Goal: Task Accomplishment & Management: Complete application form

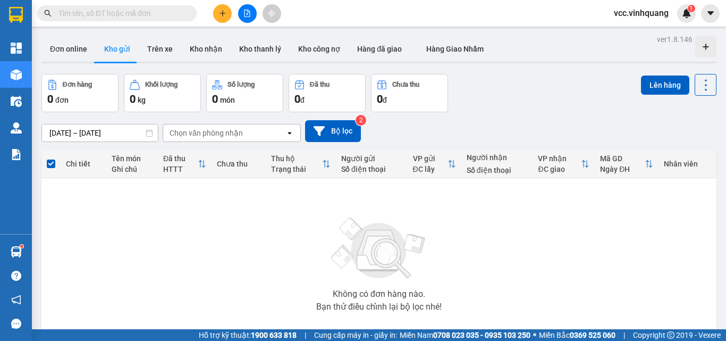
click at [150, 15] on input "text" at bounding box center [120, 13] width 125 height 12
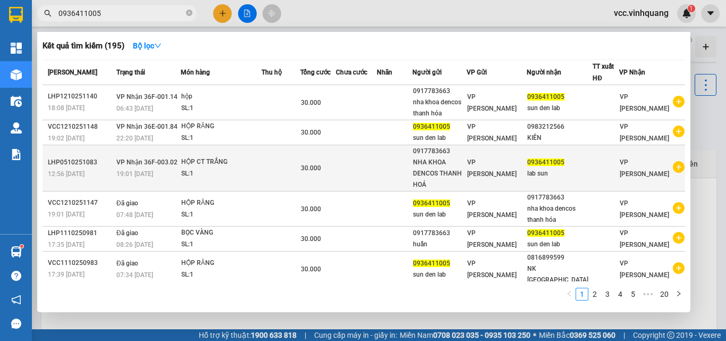
type input "0936411005"
click at [278, 169] on td at bounding box center [280, 168] width 39 height 46
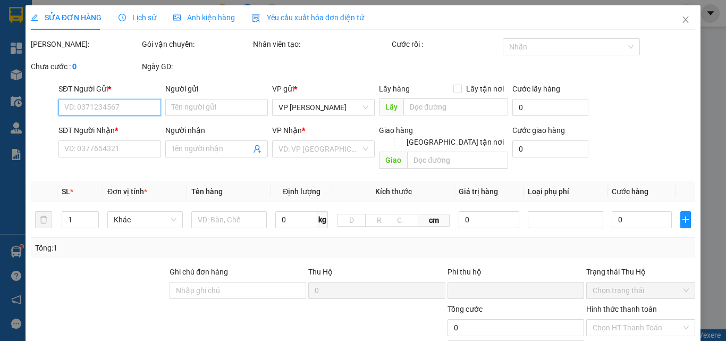
type input "0917783663"
type input "NHA KHOA DENCOS THANH HOÁ"
type input "0936411005"
type input "lab sun"
type input "0"
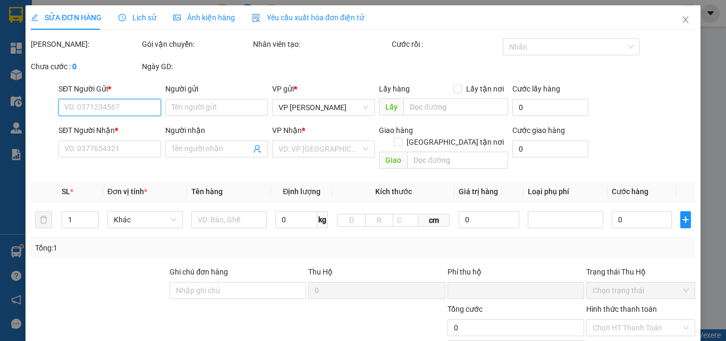
type input "30.000"
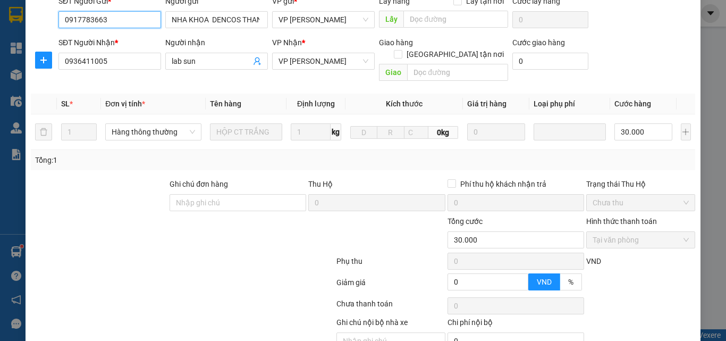
scroll to position [142, 0]
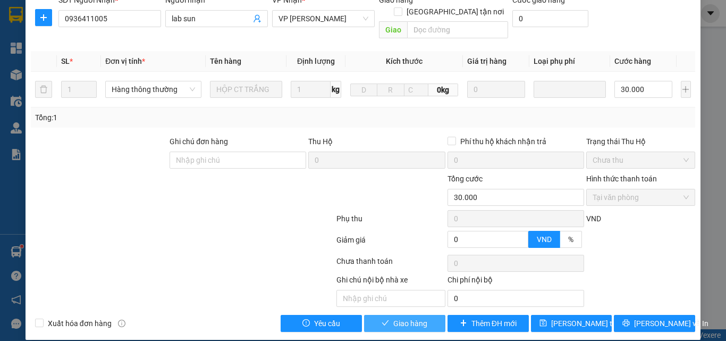
click at [404, 317] on span "Giao hàng" at bounding box center [410, 323] width 34 height 12
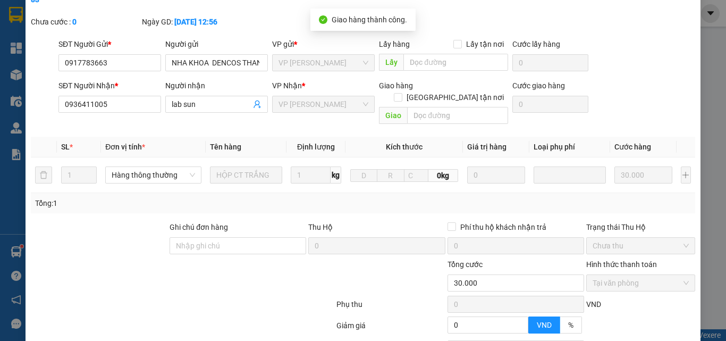
scroll to position [0, 0]
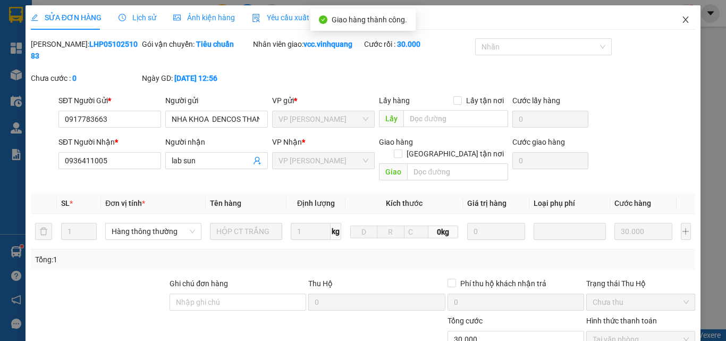
click at [681, 20] on icon "close" at bounding box center [685, 19] width 9 height 9
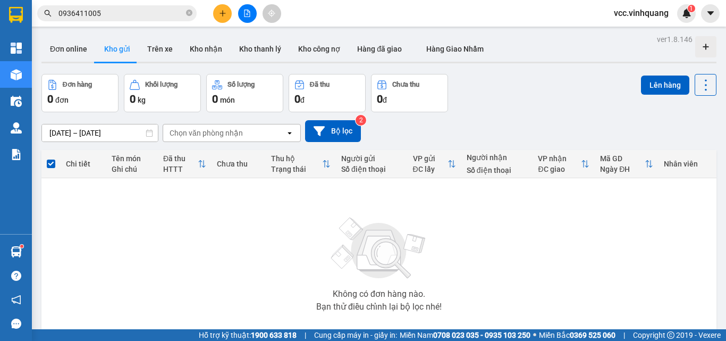
click at [130, 14] on input "0936411005" at bounding box center [120, 13] width 125 height 12
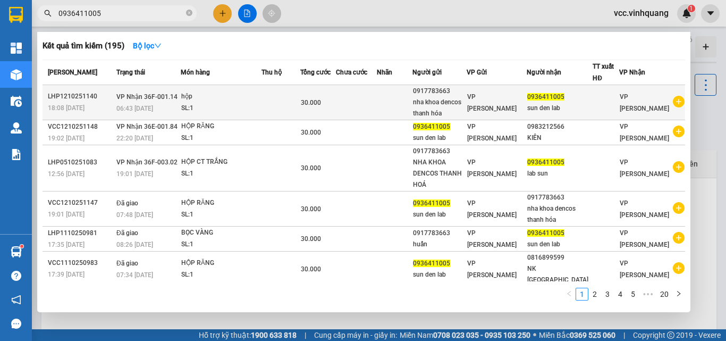
click at [276, 99] on td at bounding box center [280, 102] width 39 height 35
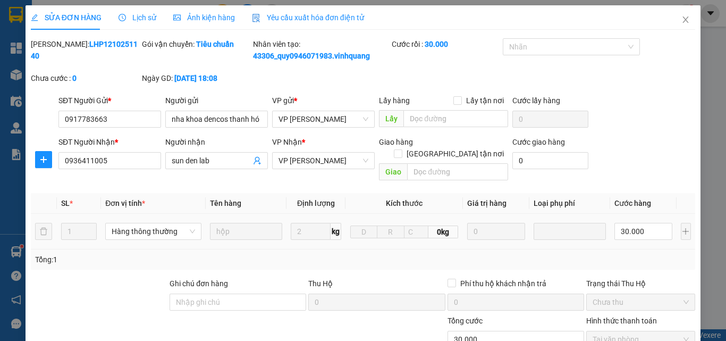
type input "0917783663"
type input "nha khoa dencos thanh hóa"
type input "0936411005"
type input "sun den lab"
type input "0"
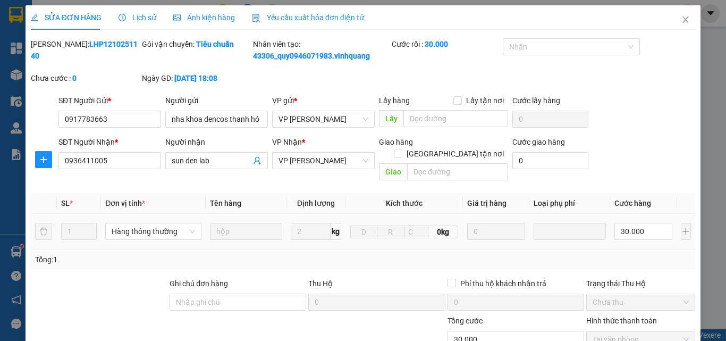
type input "30.000"
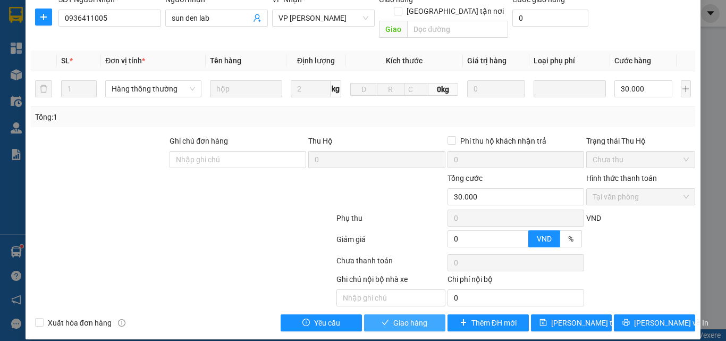
scroll to position [142, 0]
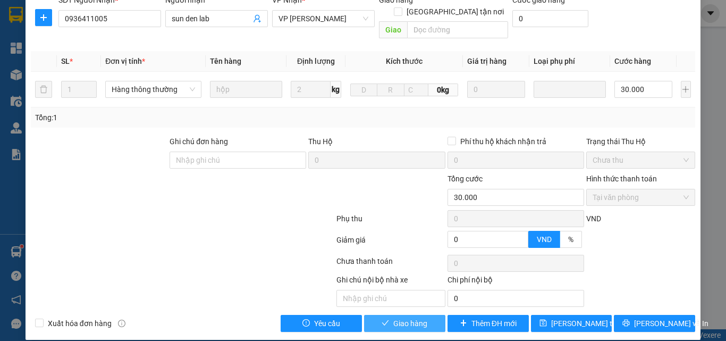
click at [407, 317] on span "Giao hàng" at bounding box center [410, 323] width 34 height 12
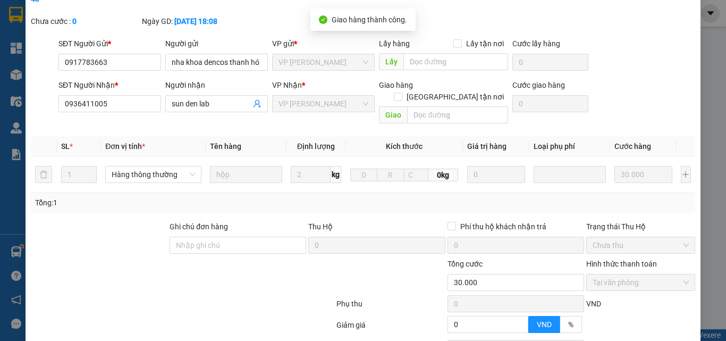
scroll to position [0, 0]
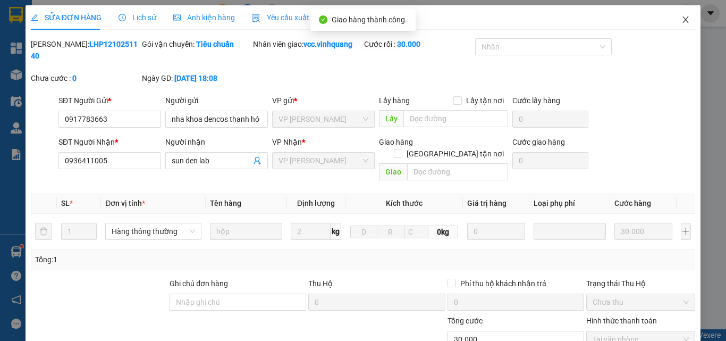
click at [681, 18] on icon "close" at bounding box center [685, 19] width 9 height 9
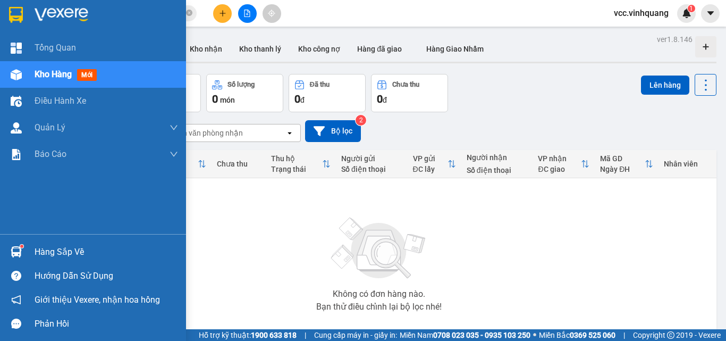
click at [62, 252] on div "Hàng sắp về" at bounding box center [106, 252] width 143 height 16
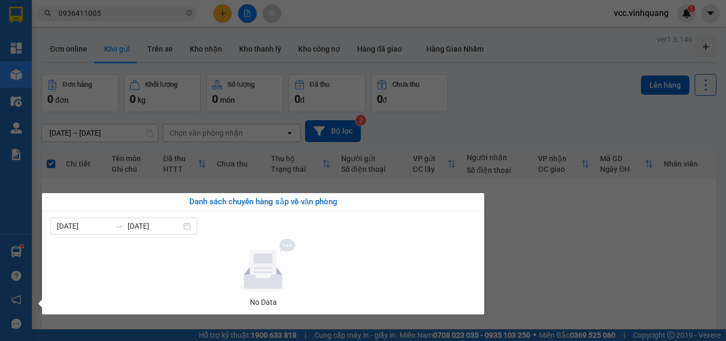
click at [543, 251] on section "Kết quả tìm kiếm ( 195 ) Bộ lọc Mã ĐH Trạng thái Món hàng Thu hộ Tổng cước Chưa…" at bounding box center [363, 170] width 726 height 341
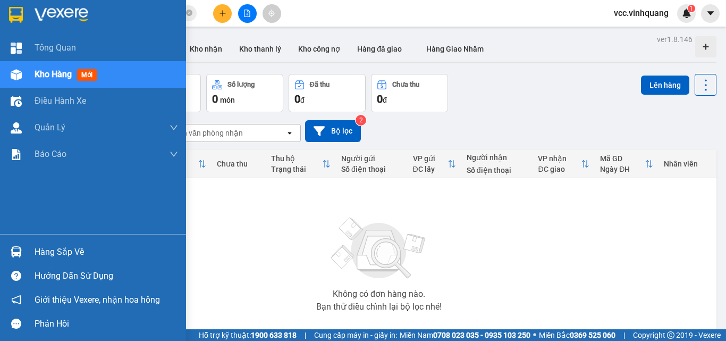
click at [65, 246] on div "Hàng sắp về" at bounding box center [106, 252] width 143 height 16
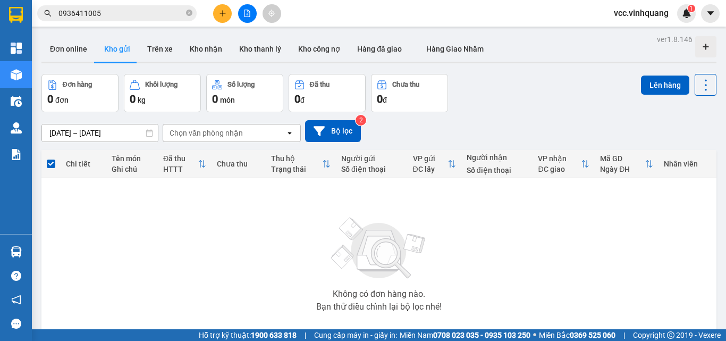
click at [508, 261] on section "Kết quả tìm kiếm ( 195 ) Bộ lọc Mã ĐH Trạng thái Món hàng Thu hộ Tổng cước Chưa…" at bounding box center [363, 170] width 726 height 341
click at [220, 9] on button at bounding box center [222, 13] width 19 height 19
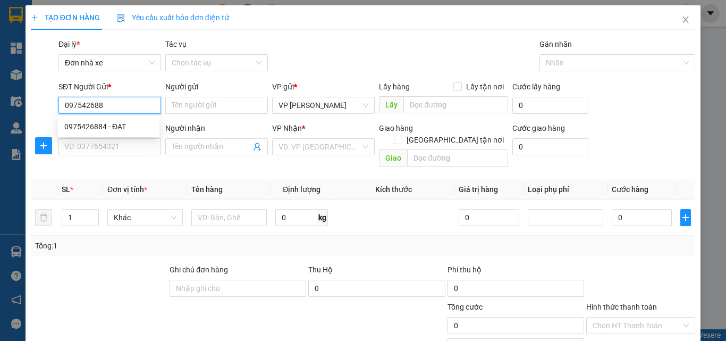
type input "0975426884"
click at [94, 124] on div "0975426884 - ĐẠT" at bounding box center [108, 127] width 89 height 12
type input "ĐẠT"
type input "0363838912"
type input "việt hằng"
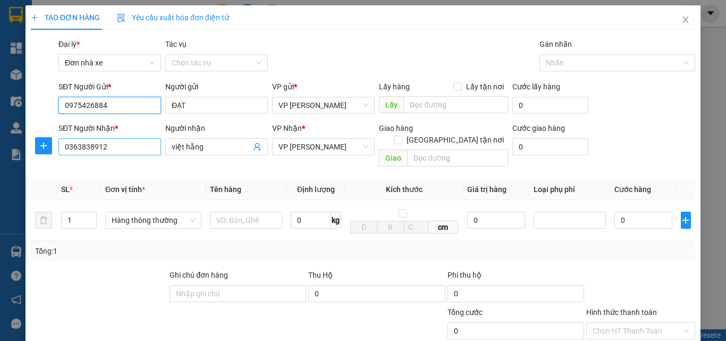
type input "0975426884"
click at [121, 146] on input "0363838912" at bounding box center [109, 146] width 103 height 17
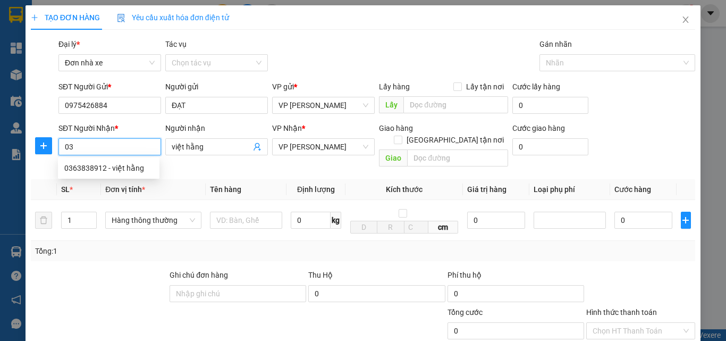
type input "0"
type input "0936999688"
click at [106, 164] on div "0936999688 - HỒNG" at bounding box center [108, 168] width 89 height 12
type input "HỒNG"
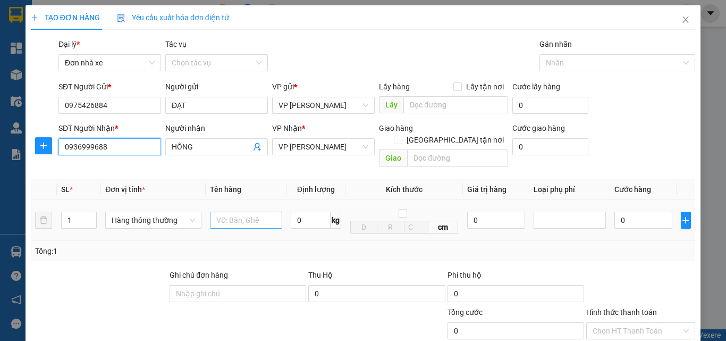
type input "0936999688"
click at [249, 212] on input "text" at bounding box center [246, 220] width 72 height 17
type input "HỘP ĐỒ TT"
click at [311, 212] on input "0" at bounding box center [311, 220] width 40 height 17
type input "8"
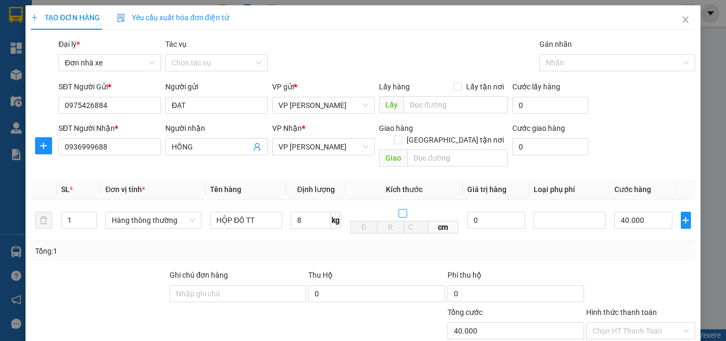
type input "40.000"
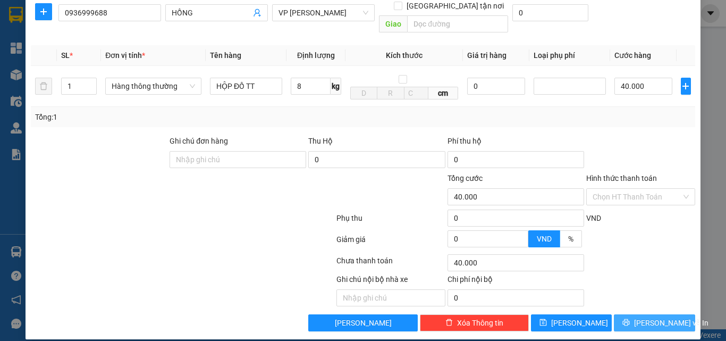
click at [649, 317] on span "[PERSON_NAME] và In" at bounding box center [671, 323] width 74 height 12
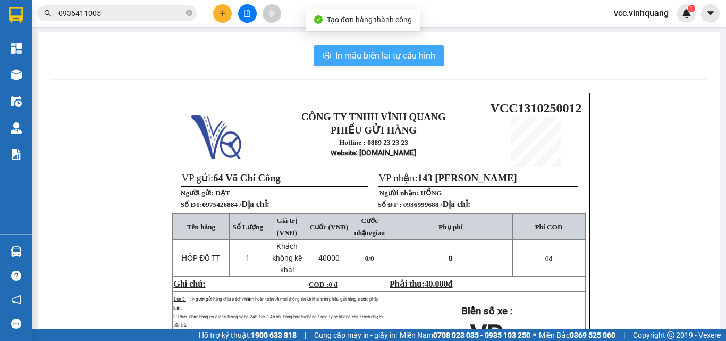
click at [364, 56] on span "In mẫu biên lai tự cấu hình" at bounding box center [385, 55] width 100 height 13
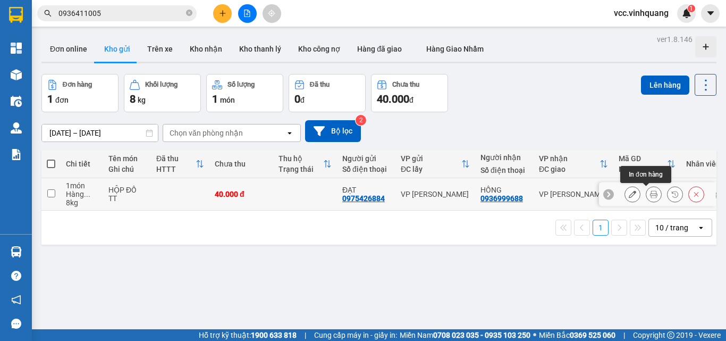
click at [650, 194] on icon at bounding box center [653, 193] width 7 height 7
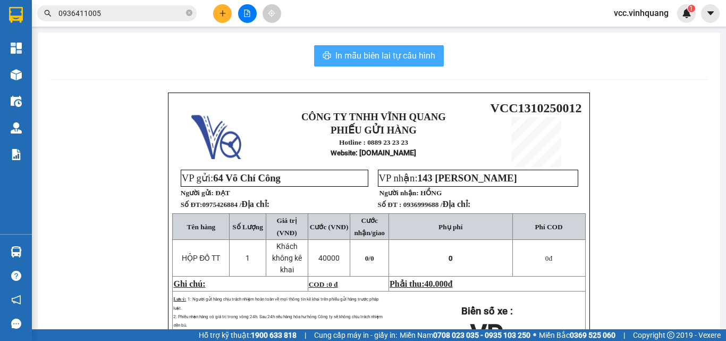
click at [376, 53] on span "In mẫu biên lai tự cấu hình" at bounding box center [385, 55] width 100 height 13
